Goal: Information Seeking & Learning: Learn about a topic

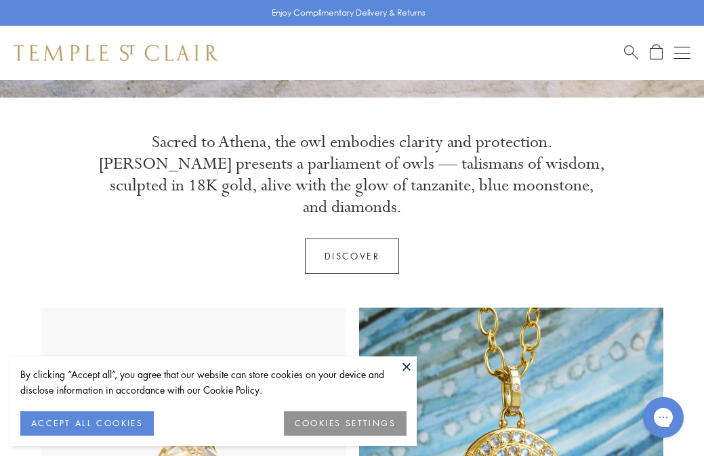
scroll to position [508, 0]
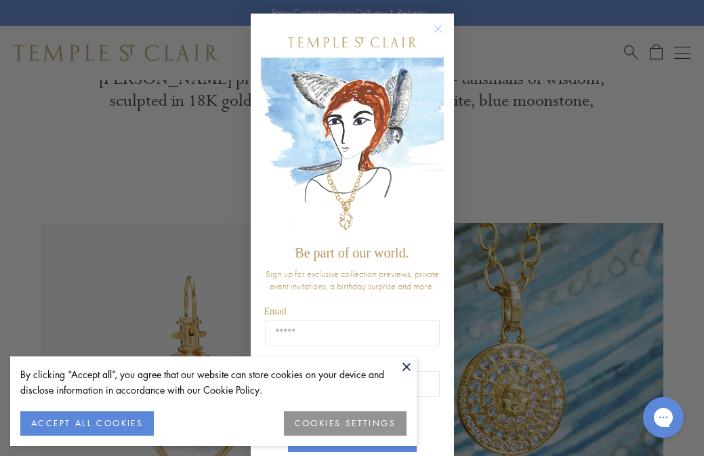
click at [313, 421] on button "COOKIES SETTINGS" at bounding box center [345, 423] width 123 height 24
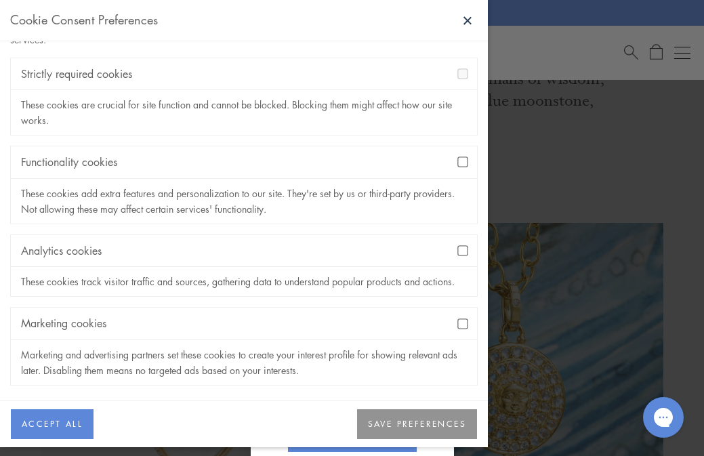
scroll to position [72, 0]
click at [427, 422] on button "SAVE PREFERENCES" at bounding box center [417, 424] width 120 height 30
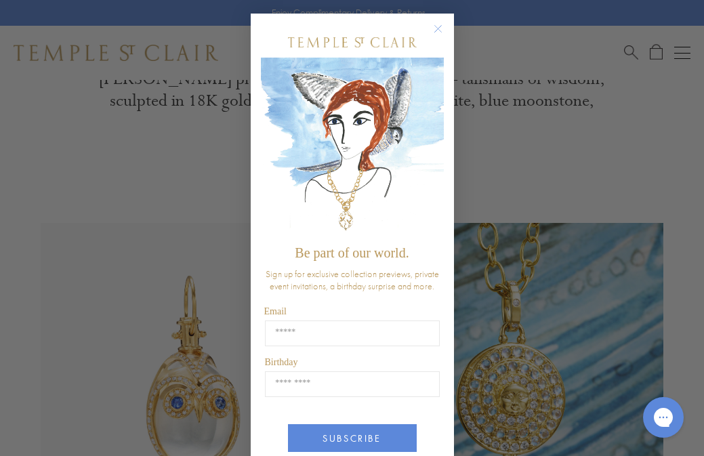
click at [437, 26] on circle "Close dialog" at bounding box center [438, 29] width 16 height 16
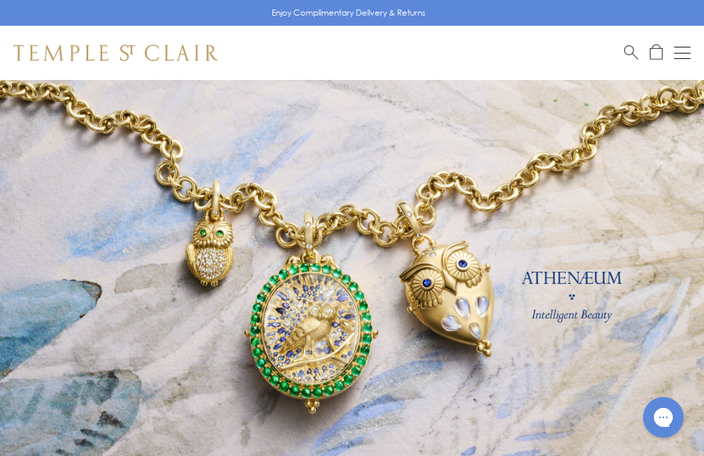
scroll to position [0, 0]
click at [685, 44] on div "Shop Shop Categories Amulets Pendants & Charms Lockets Chains & Leather Cords E…" at bounding box center [352, 53] width 704 height 54
click at [681, 57] on button "Open navigation" at bounding box center [682, 53] width 16 height 16
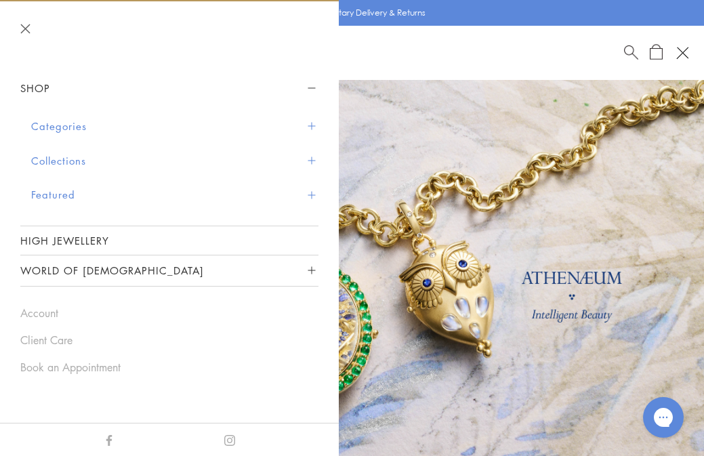
click at [62, 194] on button "Featured" at bounding box center [174, 195] width 287 height 35
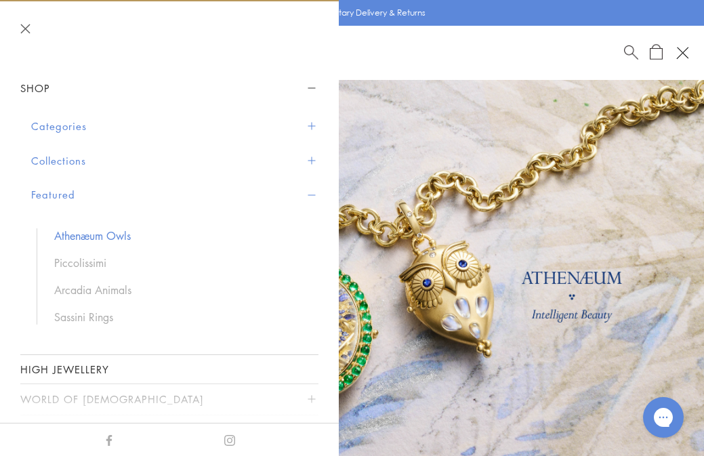
click at [117, 231] on link "Athenæum Owls" at bounding box center [179, 235] width 251 height 15
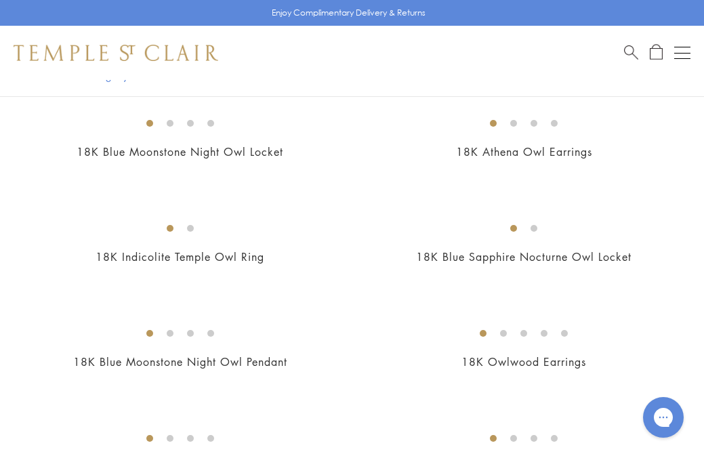
scroll to position [383, 0]
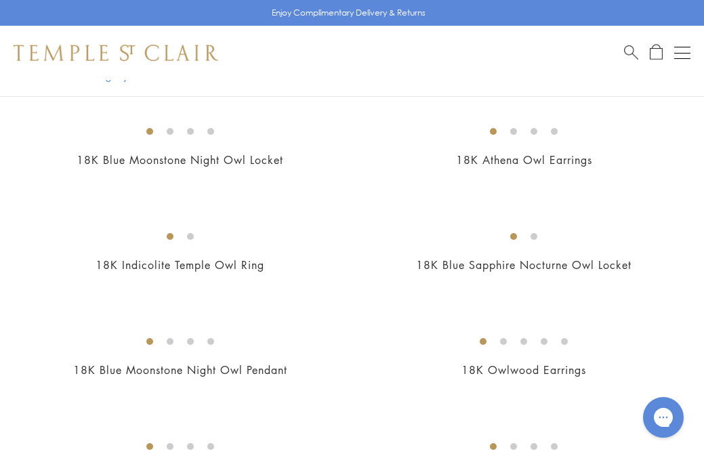
click at [0, 0] on img at bounding box center [0, 0] width 0 height 0
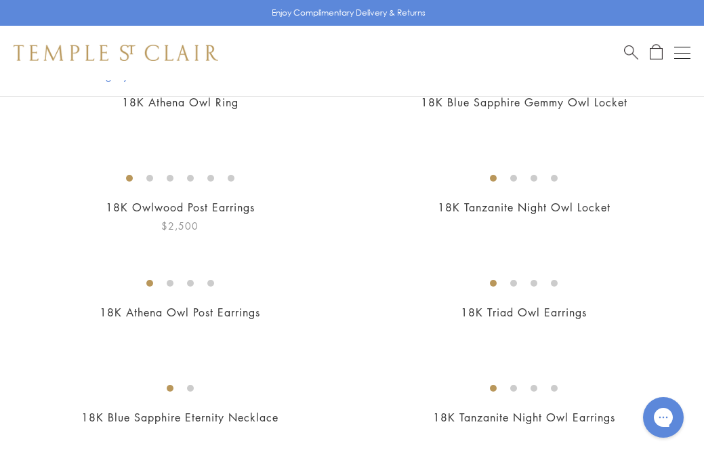
scroll to position [598, 0]
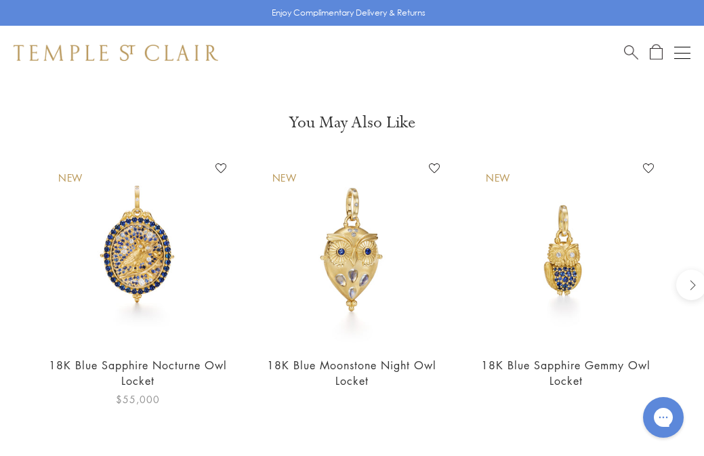
scroll to position [1069, 0]
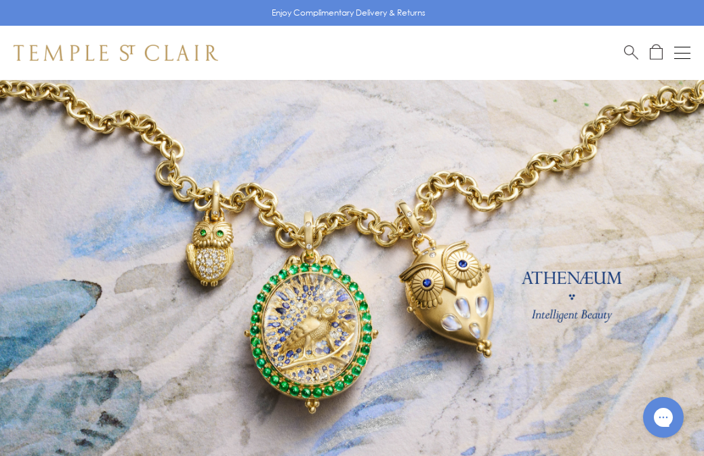
click at [107, 54] on img at bounding box center [116, 53] width 205 height 16
click at [684, 49] on button "Open navigation" at bounding box center [682, 53] width 16 height 16
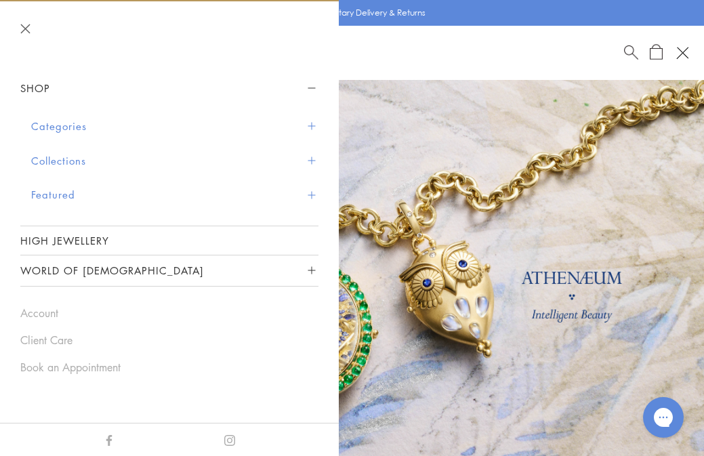
click at [69, 159] on button "Collections" at bounding box center [174, 161] width 287 height 35
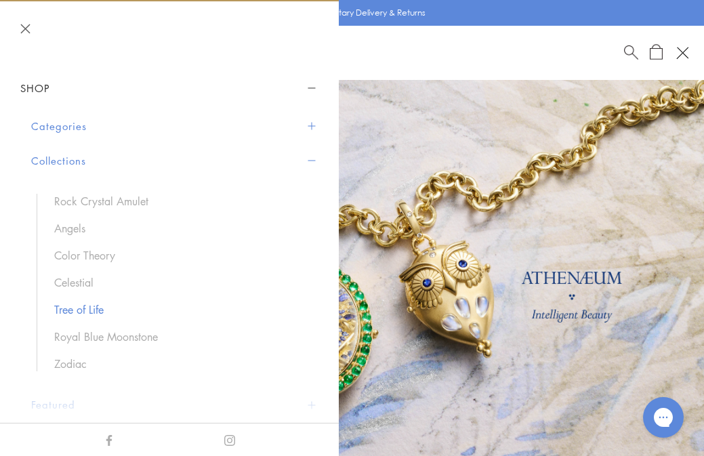
click at [87, 312] on link "Tree of Life" at bounding box center [179, 309] width 251 height 15
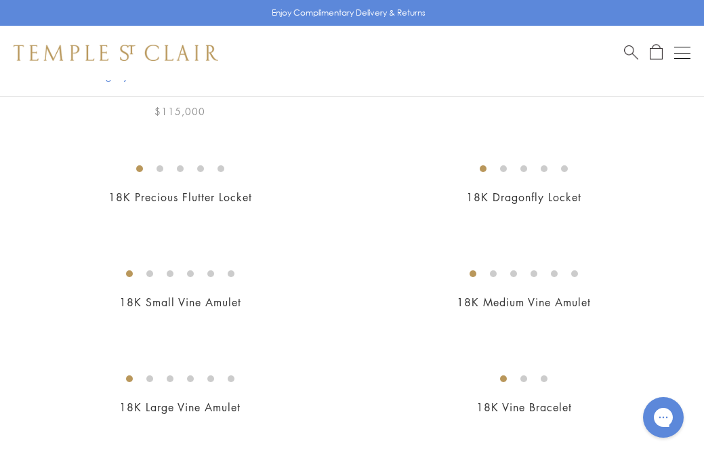
scroll to position [447, 0]
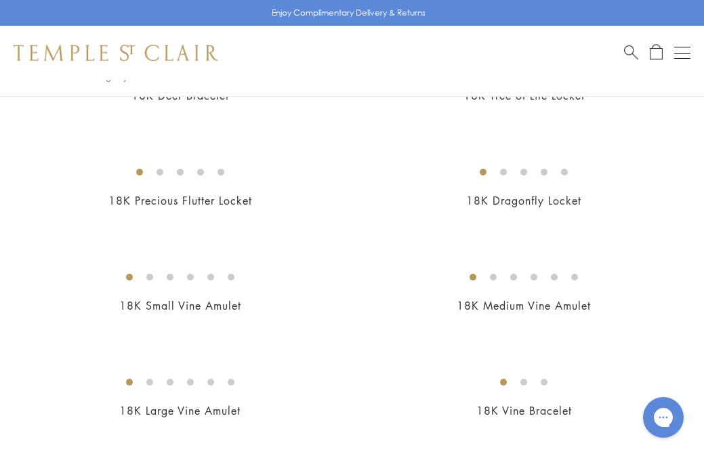
click at [0, 0] on img at bounding box center [0, 0] width 0 height 0
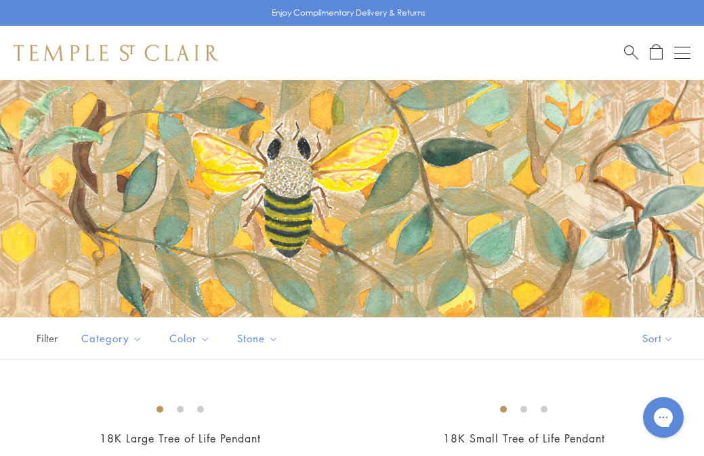
scroll to position [0, 0]
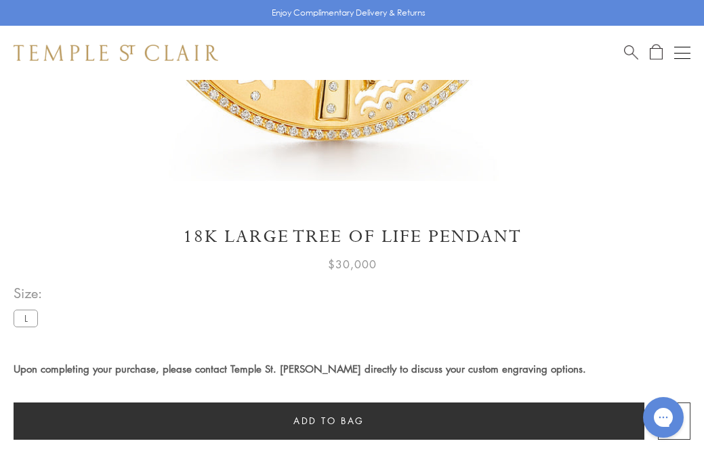
scroll to position [567, 0]
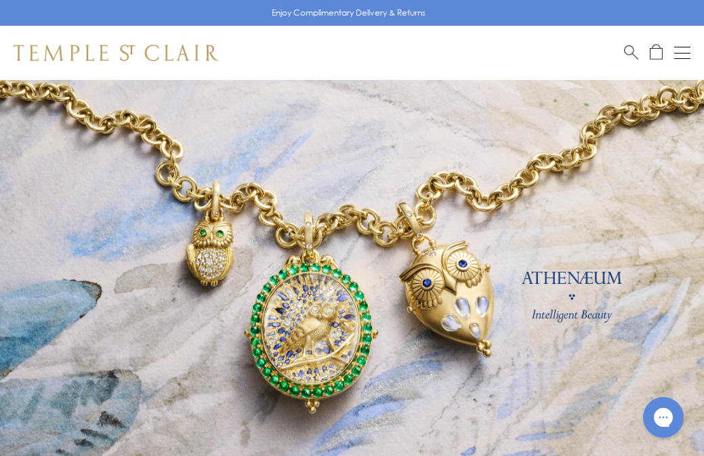
click at [680, 49] on button "Open navigation" at bounding box center [682, 53] width 16 height 16
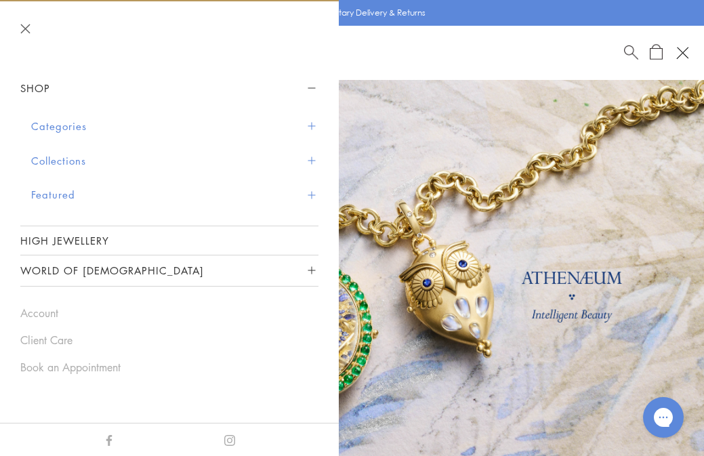
click at [83, 158] on button "Collections" at bounding box center [174, 161] width 287 height 35
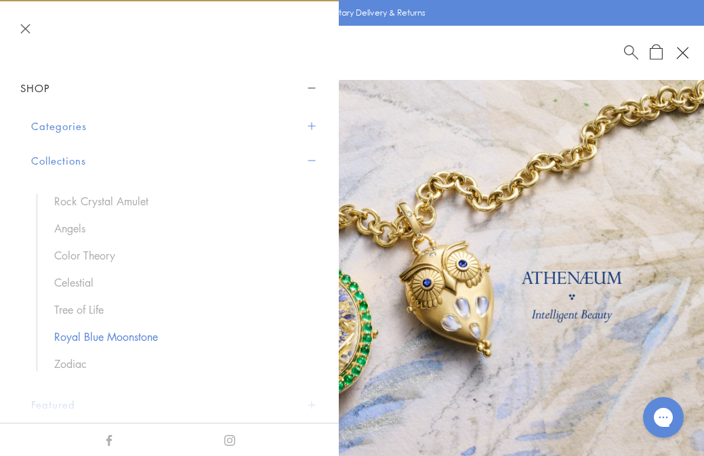
click at [102, 335] on link "Royal Blue Moonstone" at bounding box center [179, 336] width 251 height 15
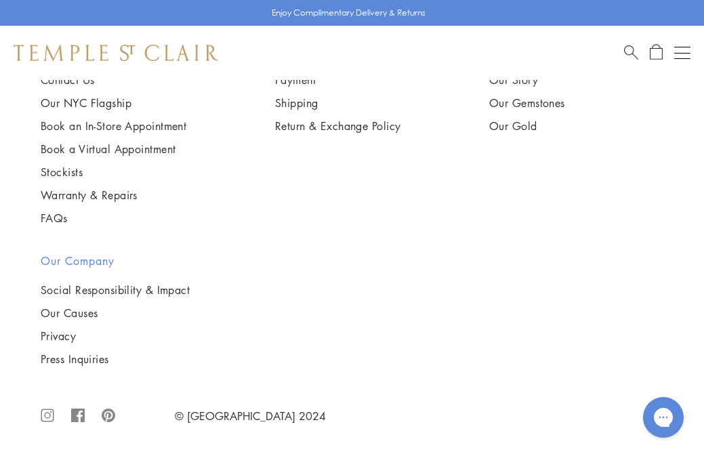
scroll to position [10886, 0]
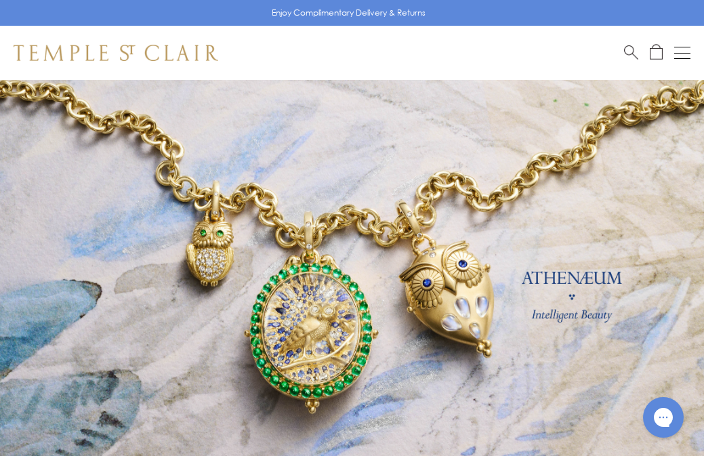
click at [680, 54] on button "Open navigation" at bounding box center [682, 53] width 16 height 16
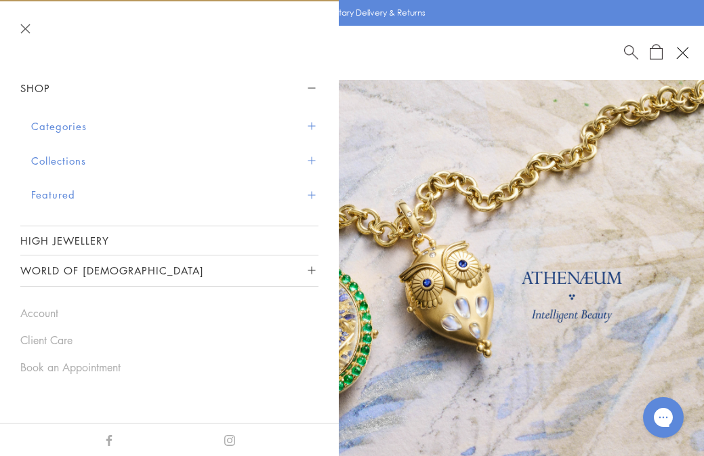
click at [74, 123] on button "Categories" at bounding box center [174, 126] width 287 height 35
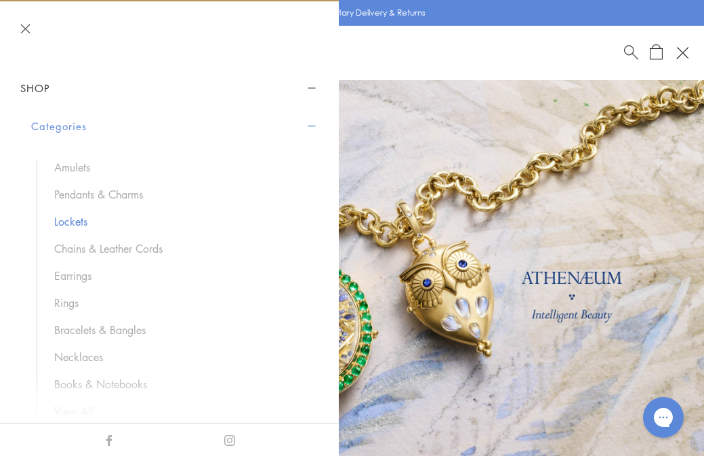
click at [78, 224] on link "Lockets" at bounding box center [179, 221] width 251 height 15
click at [94, 331] on link "Bracelets & Bangles" at bounding box center [179, 330] width 251 height 15
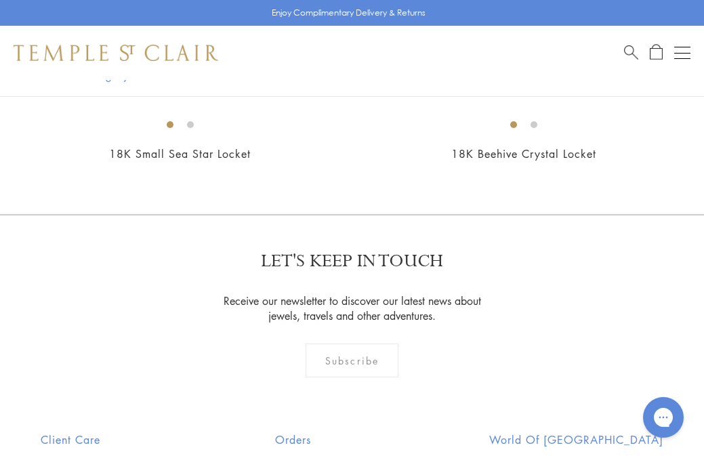
scroll to position [1088, 0]
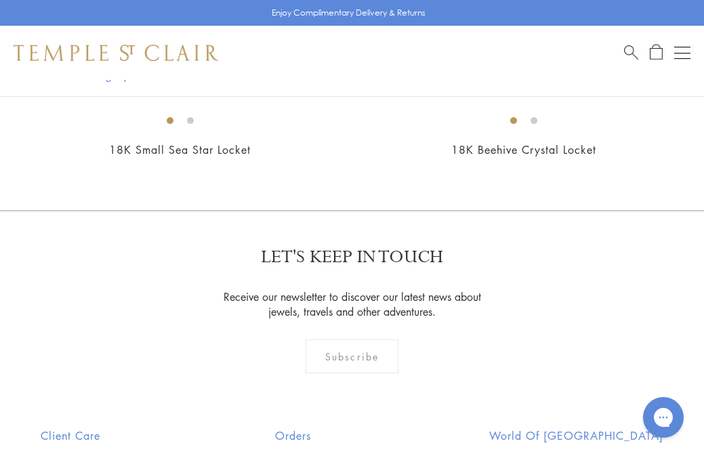
click at [0, 0] on img at bounding box center [0, 0] width 0 height 0
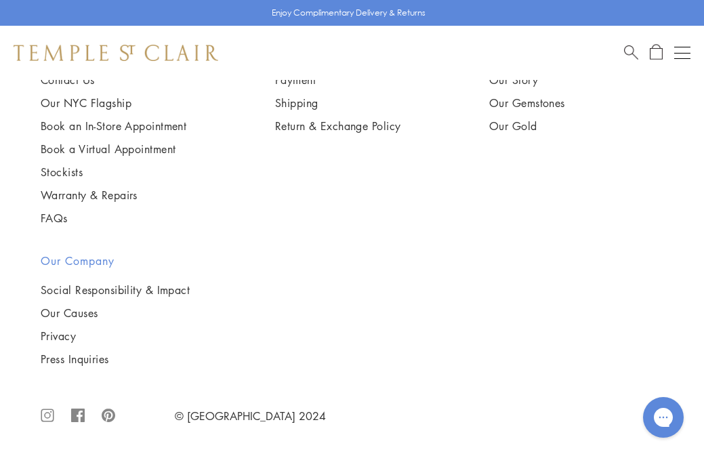
scroll to position [3393, 0]
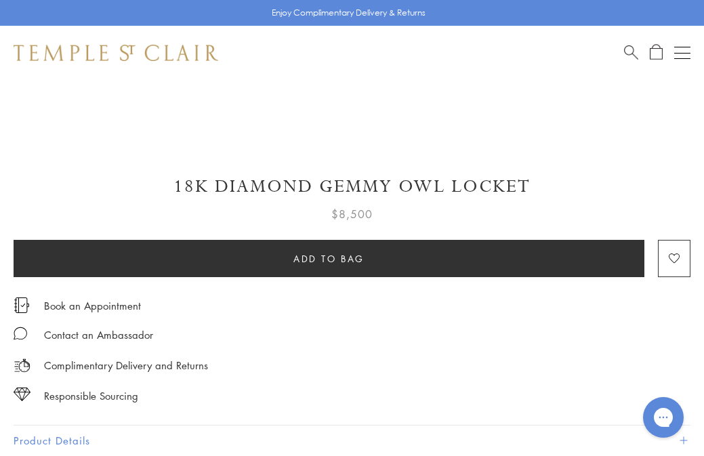
scroll to position [455, 0]
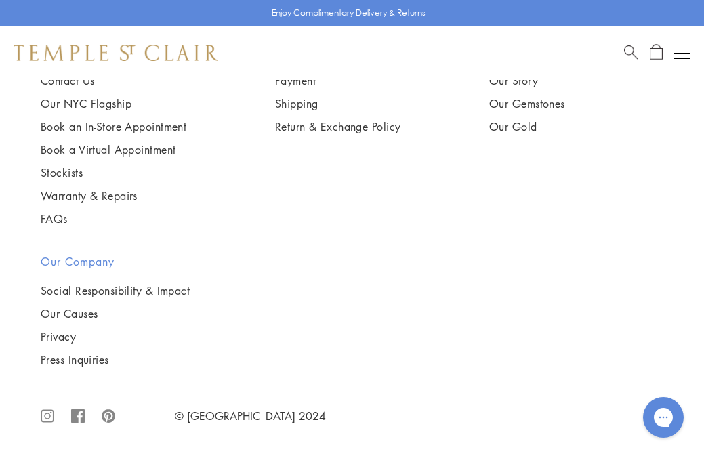
scroll to position [1713, 0]
